Goal: Browse casually

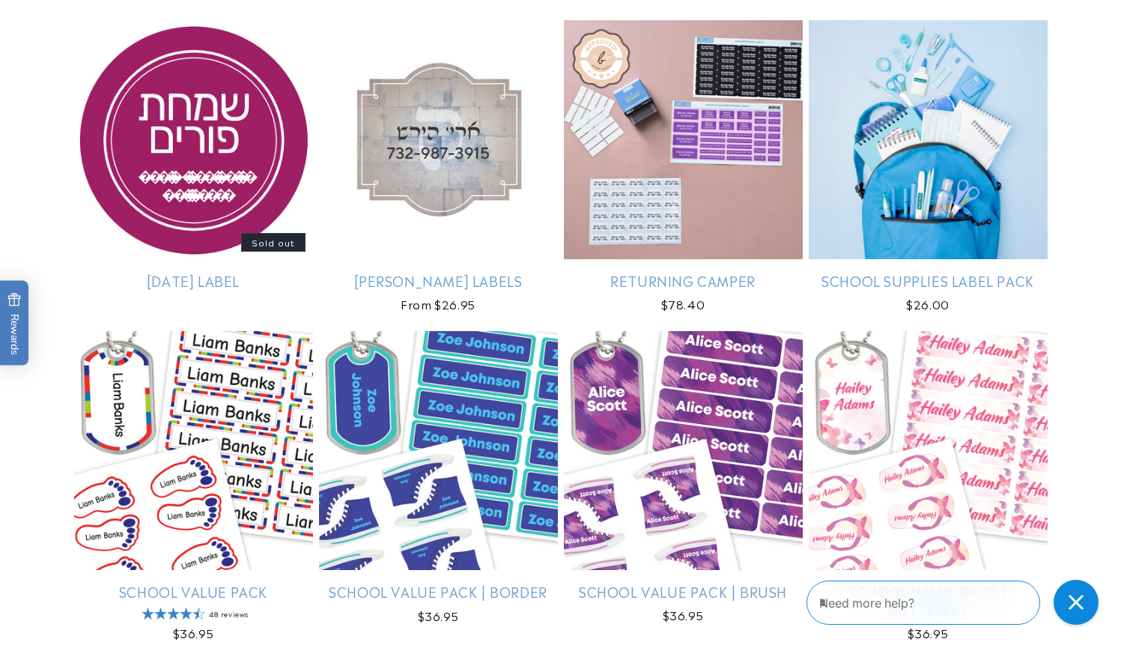
scroll to position [3257, 0]
